Goal: Check status: Check status

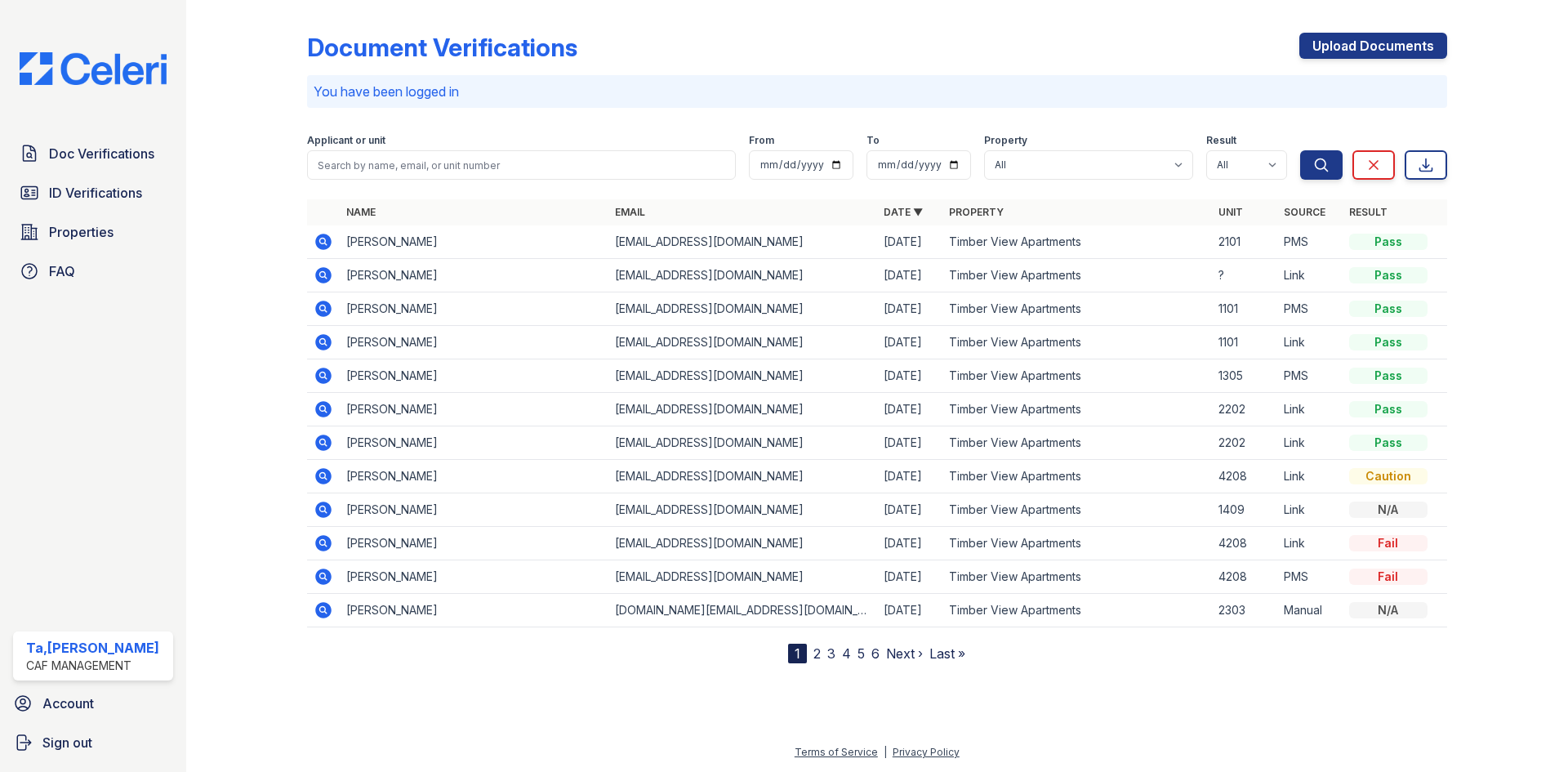
click at [328, 273] on icon at bounding box center [323, 275] width 16 height 16
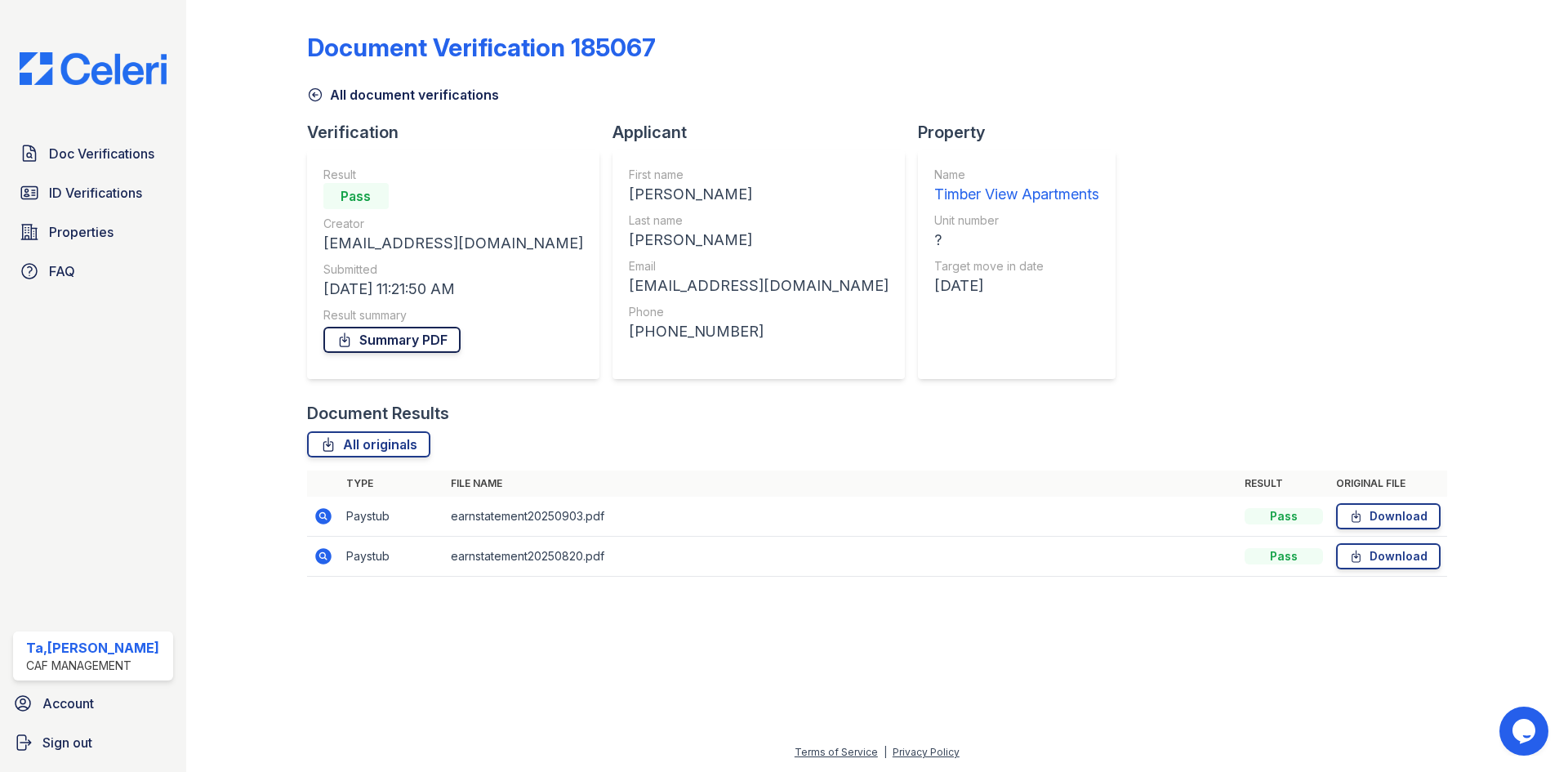
click at [357, 350] on link "Summary PDF" at bounding box center [391, 339] width 137 height 26
click at [322, 524] on icon at bounding box center [323, 516] width 20 height 20
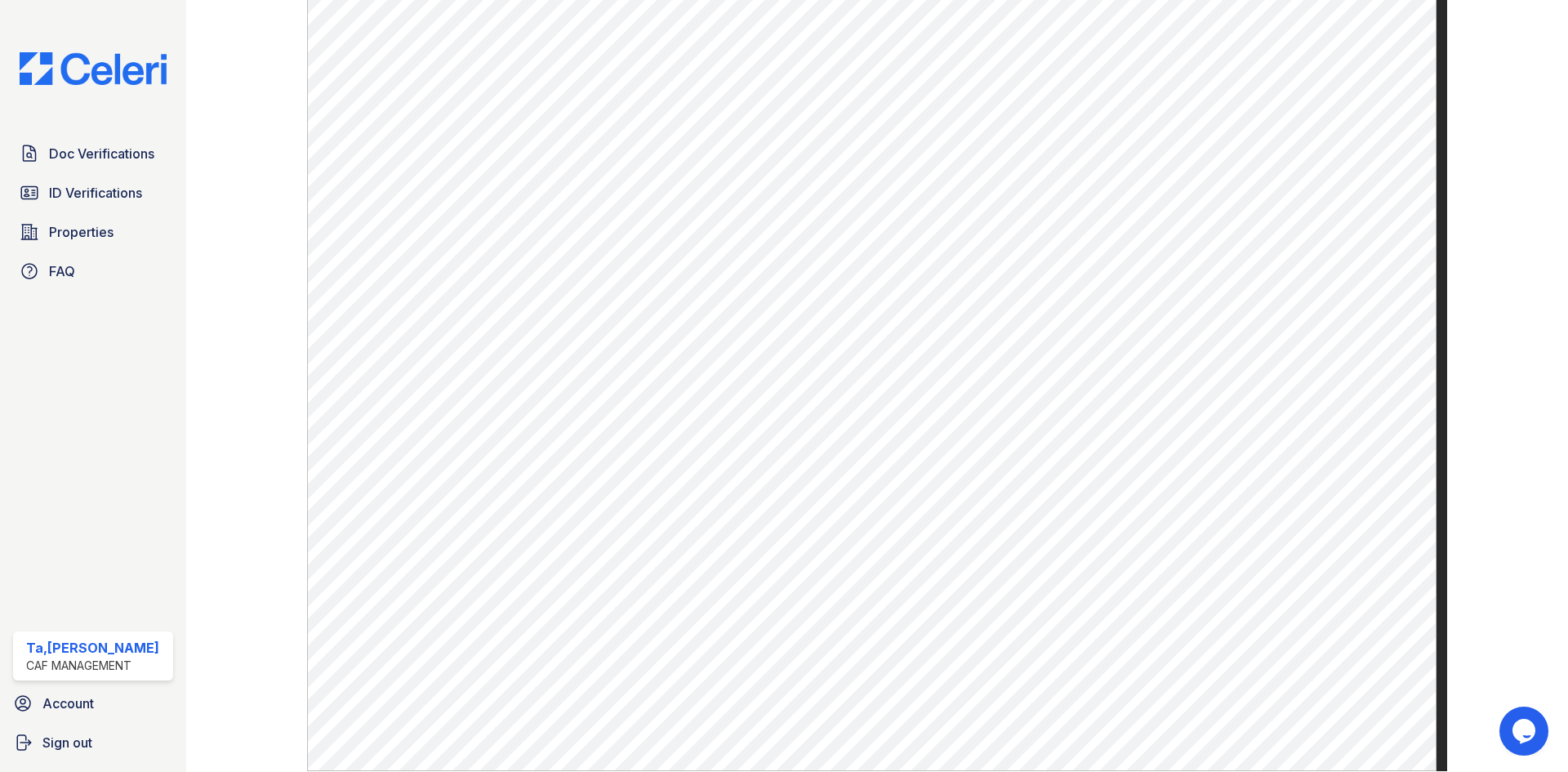
scroll to position [784, 0]
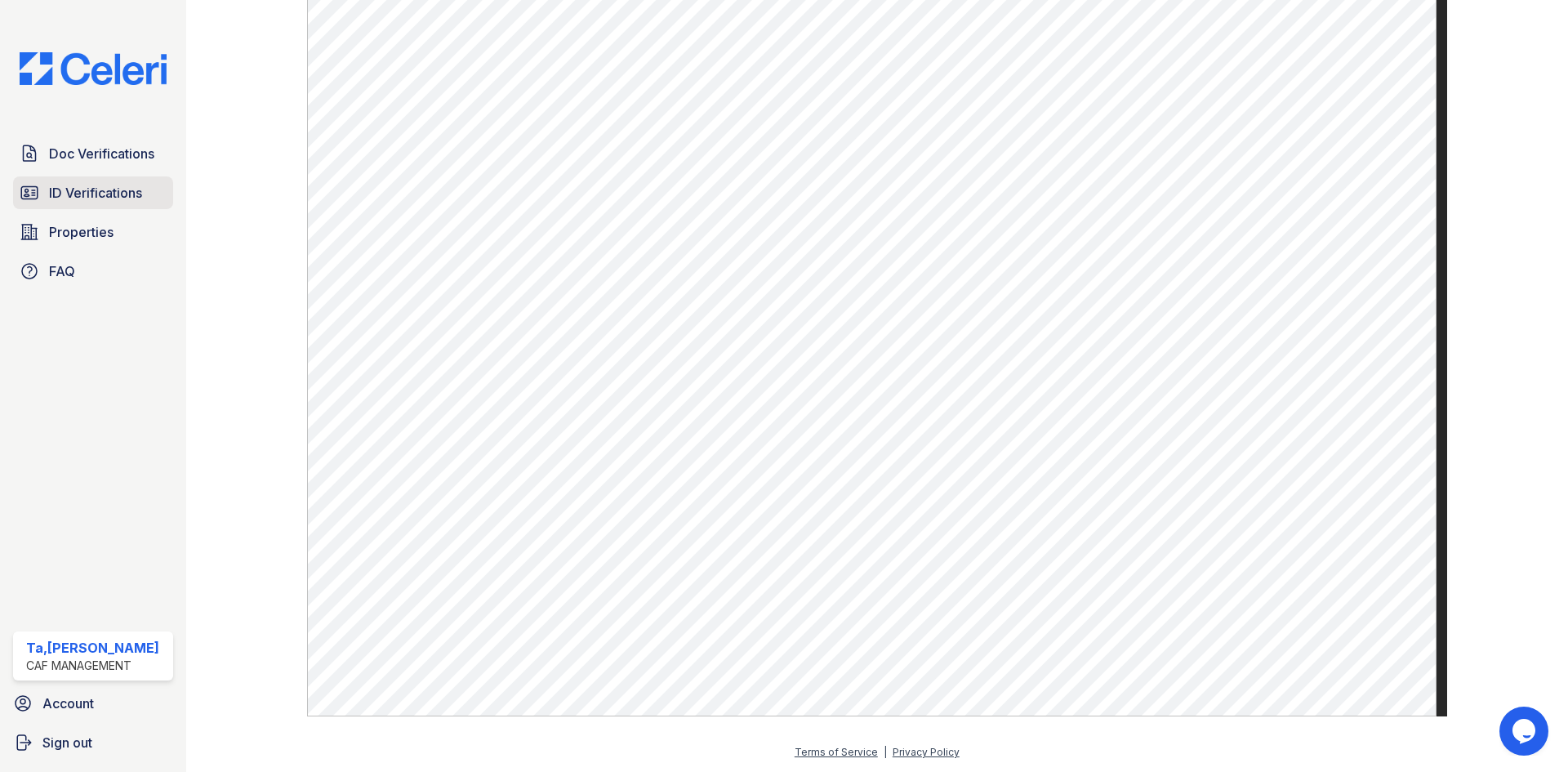
drag, startPoint x: 98, startPoint y: 191, endPoint x: 117, endPoint y: 191, distance: 19.0
click at [98, 191] on span "ID Verifications" at bounding box center [96, 192] width 93 height 20
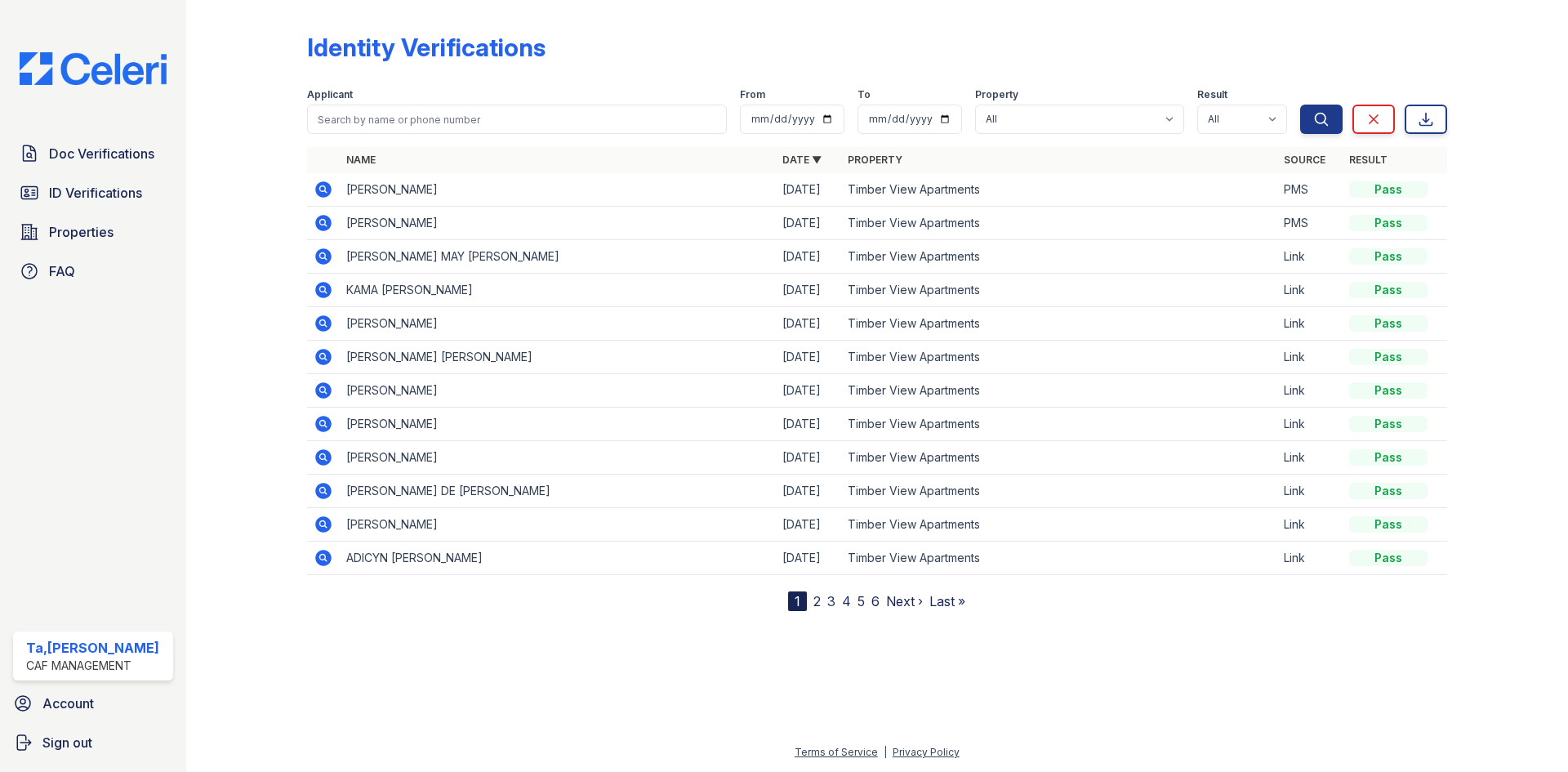
click at [324, 257] on icon at bounding box center [322, 255] width 4 height 4
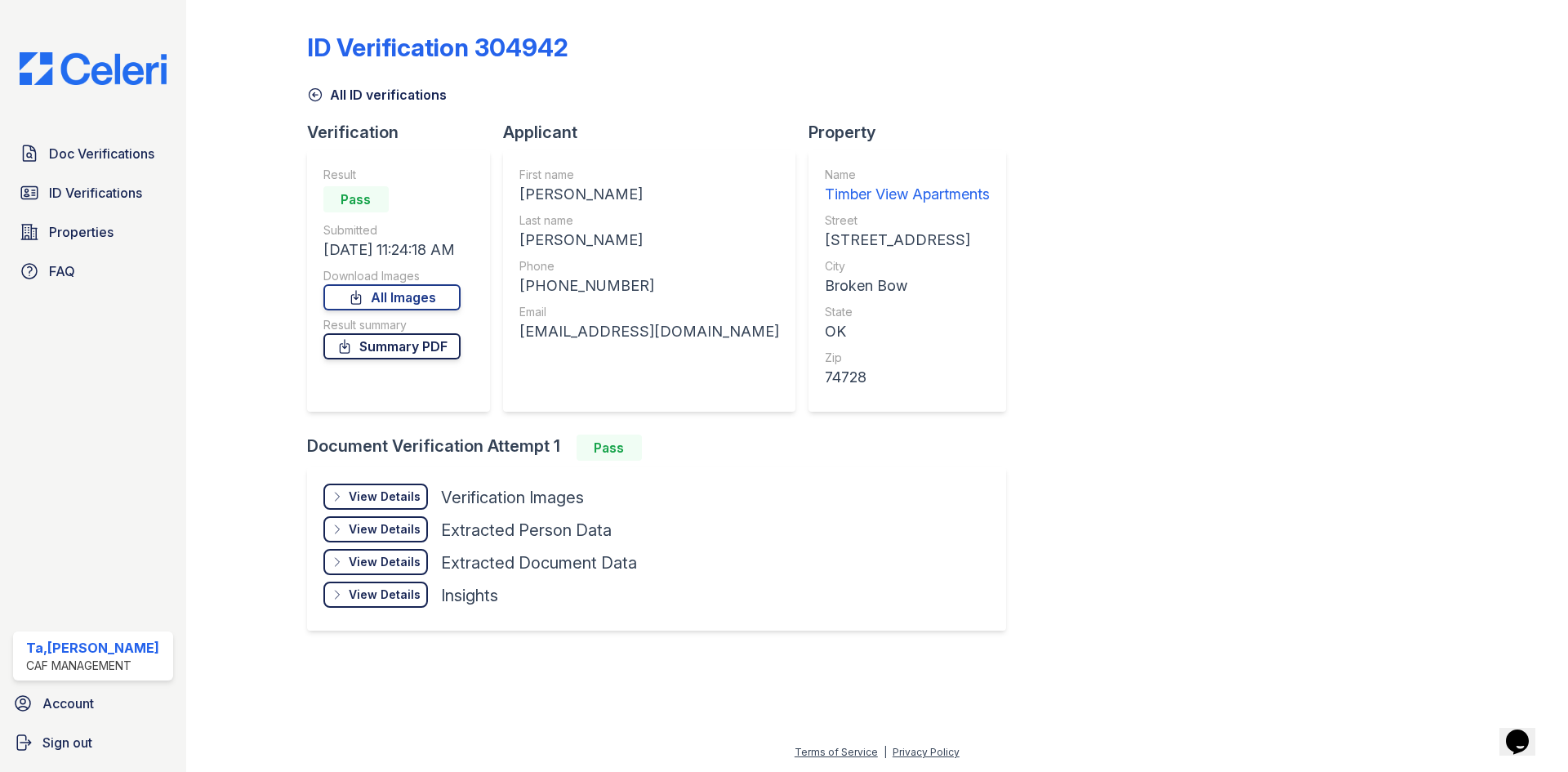
click at [391, 352] on link "Summary PDF" at bounding box center [391, 345] width 137 height 26
click at [376, 491] on div "View Details" at bounding box center [385, 496] width 72 height 16
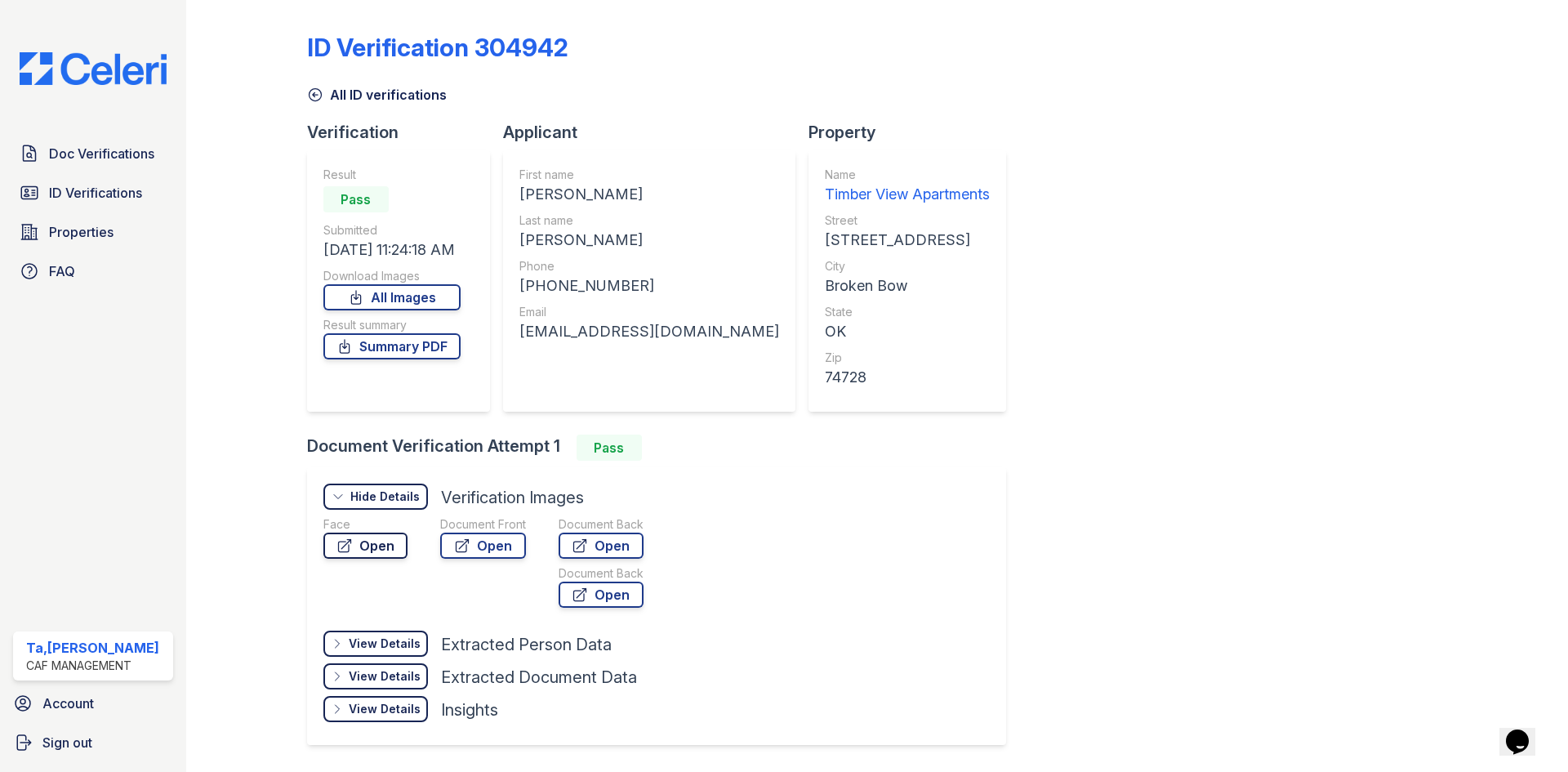
click at [373, 546] on link "Open" at bounding box center [365, 545] width 84 height 26
click at [97, 196] on span "ID Verifications" at bounding box center [96, 192] width 93 height 20
